Goal: Transaction & Acquisition: Purchase product/service

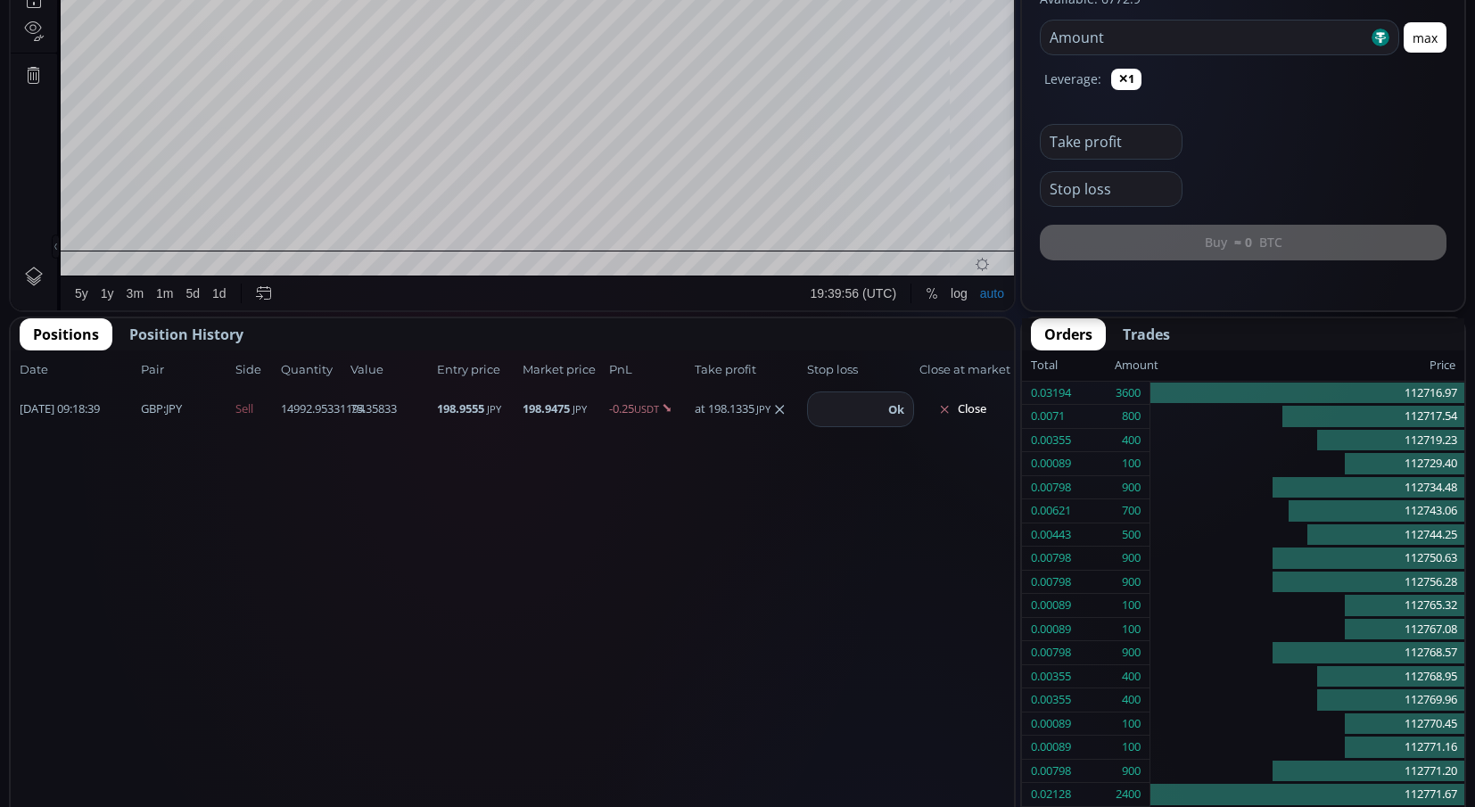
click at [972, 414] on button "Close" at bounding box center [963, 409] width 86 height 29
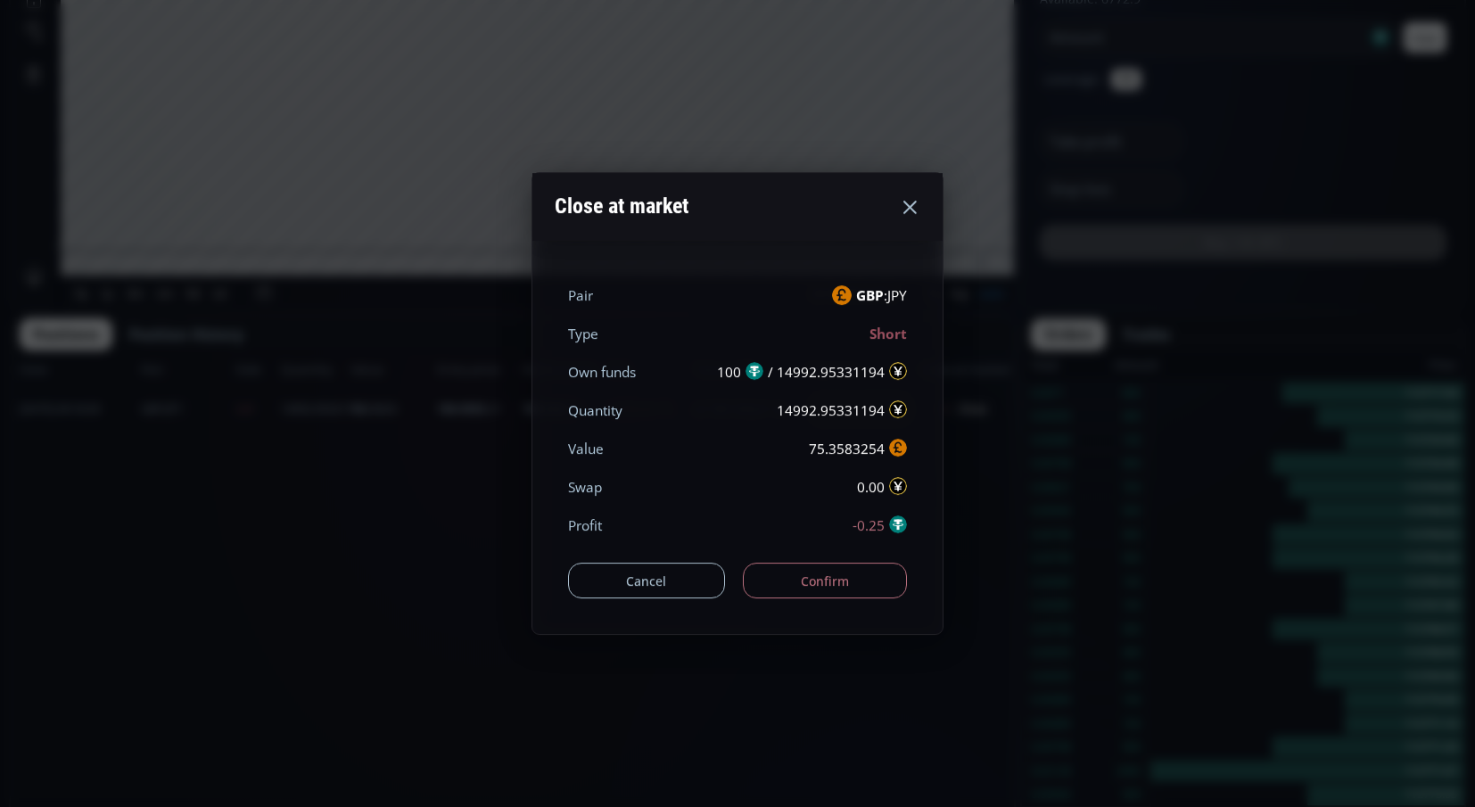
click at [828, 590] on button "Confirm" at bounding box center [825, 581] width 165 height 36
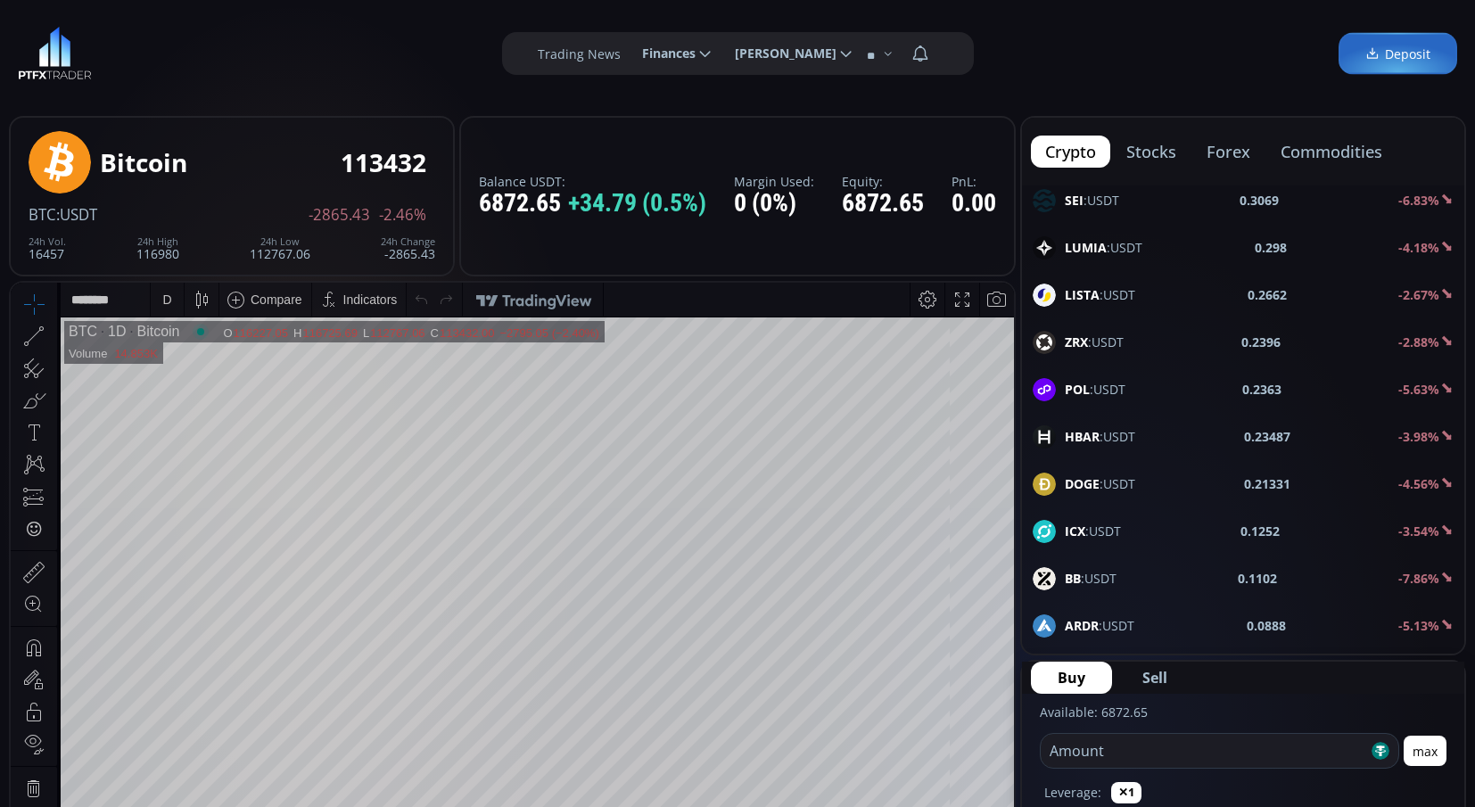
scroll to position [1962, 0]
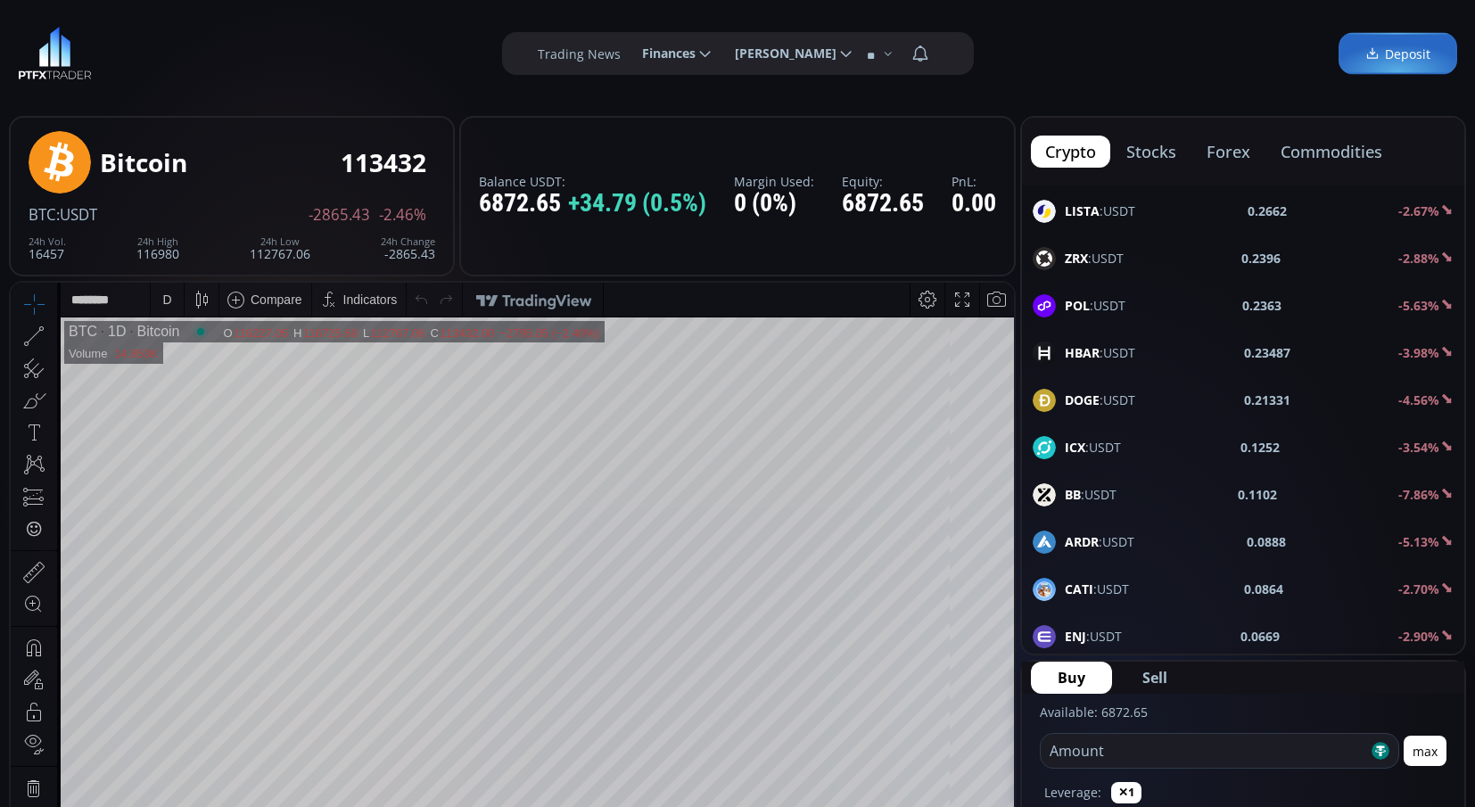
drag, startPoint x: 1097, startPoint y: 348, endPoint x: 1172, endPoint y: 430, distance: 111.1
click at [1097, 349] on b "HBAR" at bounding box center [1082, 352] width 35 height 17
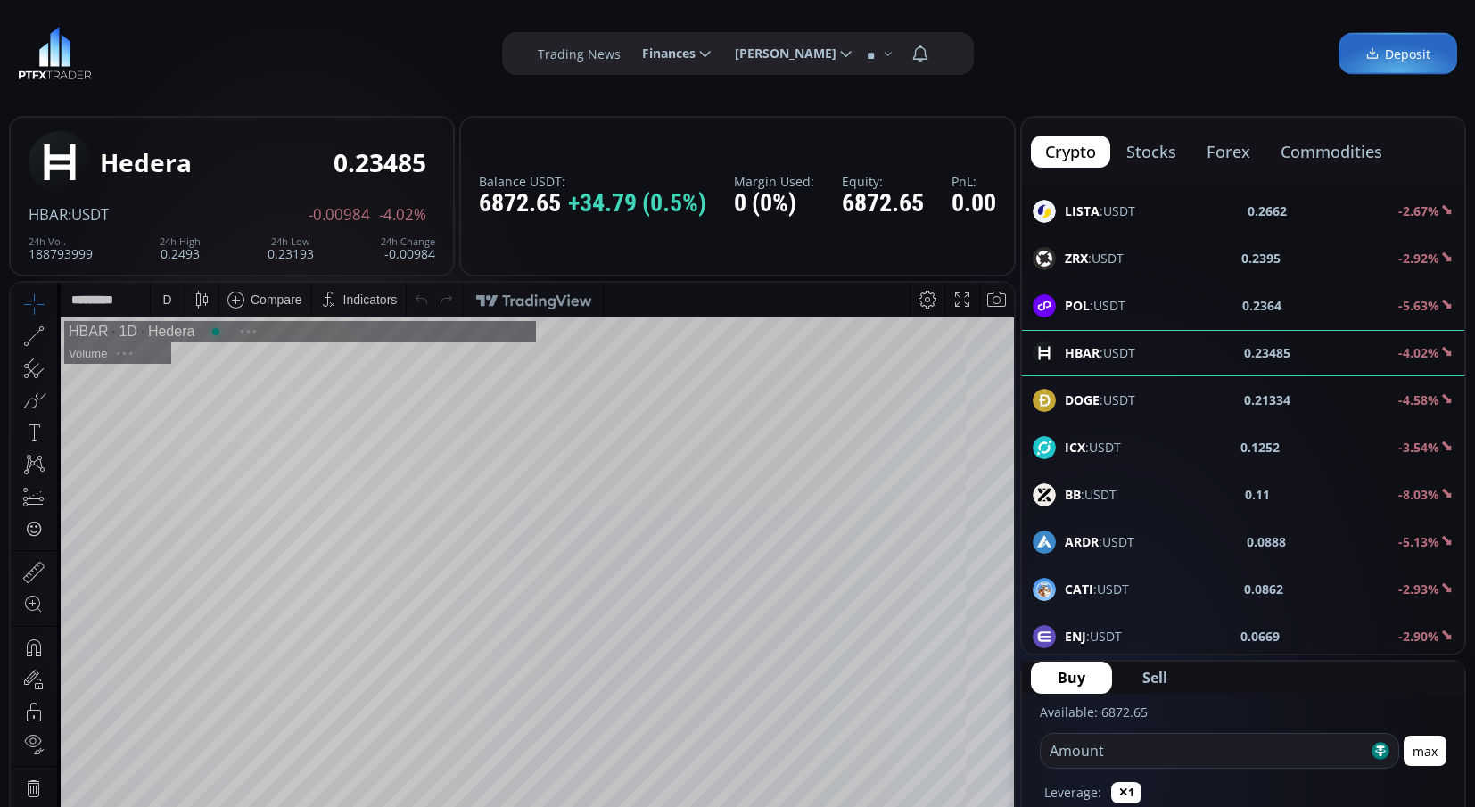
scroll to position [248, 0]
click at [1127, 749] on input "number" at bounding box center [1204, 751] width 327 height 34
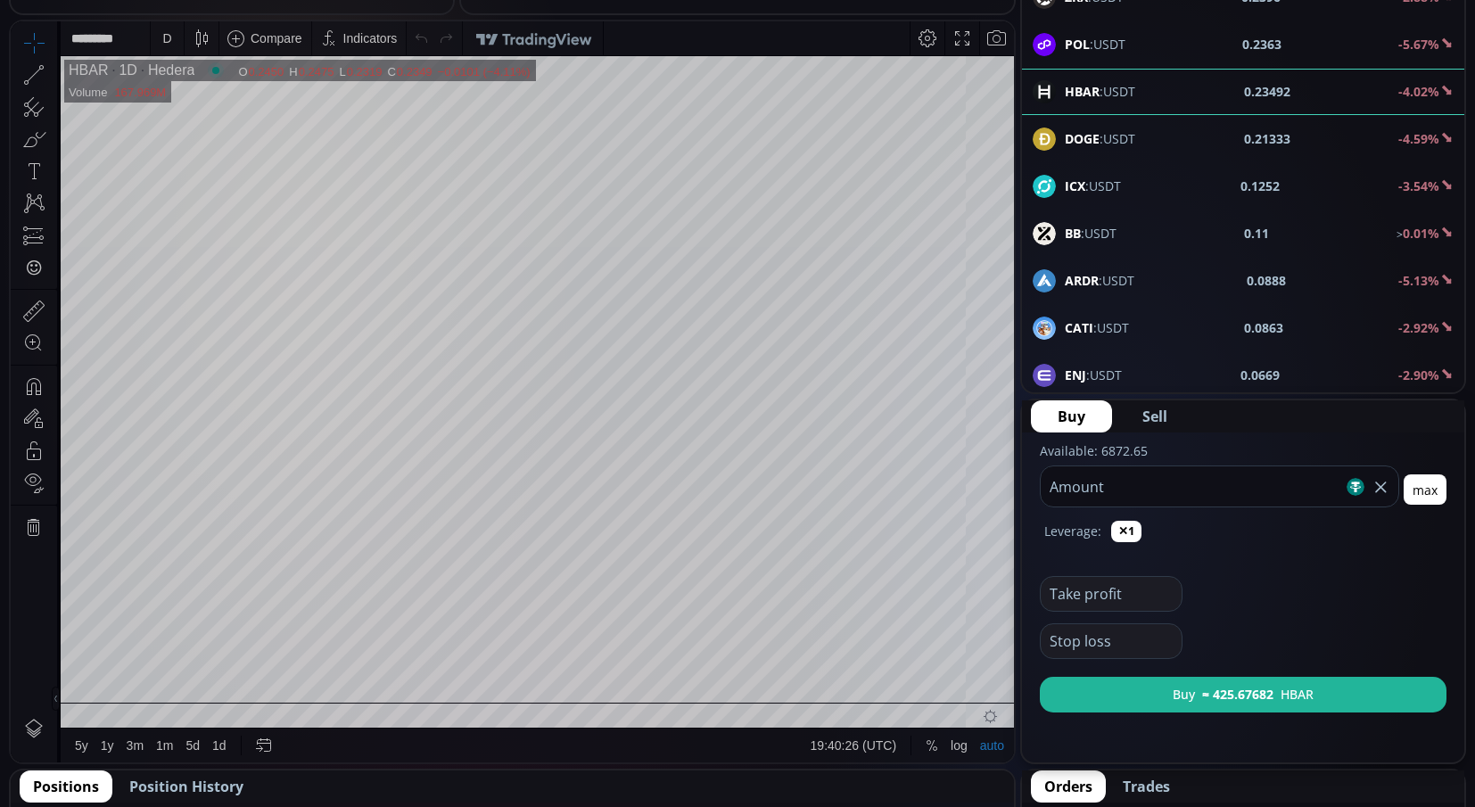
scroll to position [268, 0]
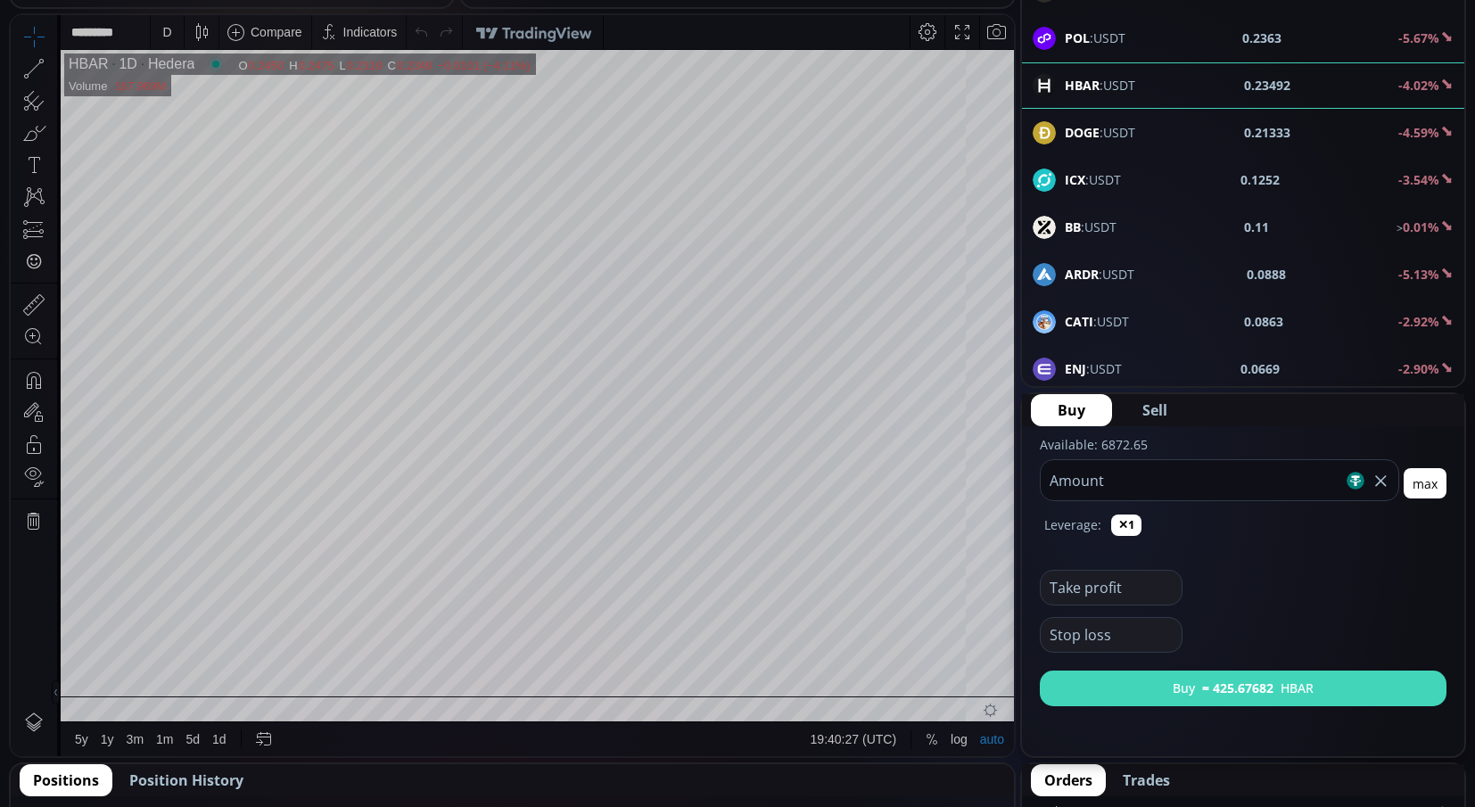
type input "***"
click at [1150, 704] on button "Buy ≈ 425.67682 HBAR" at bounding box center [1243, 689] width 407 height 36
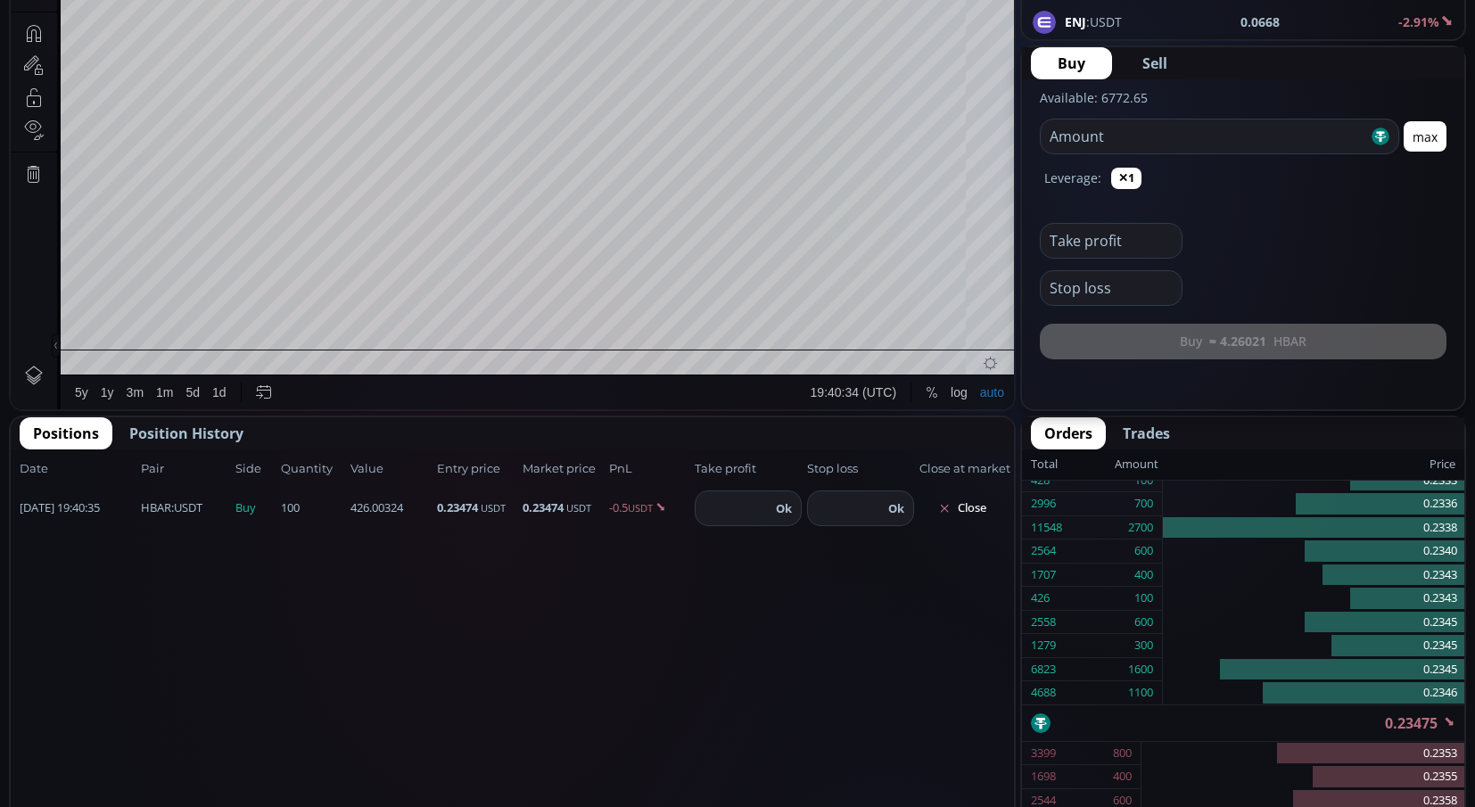
scroll to position [624, 0]
